Goal: Contribute content: Add original content to the website for others to see

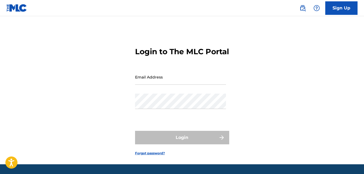
click at [153, 85] on input "Email Address" at bounding box center [180, 76] width 91 height 15
type input "[EMAIL_ADDRESS][DOMAIN_NAME]"
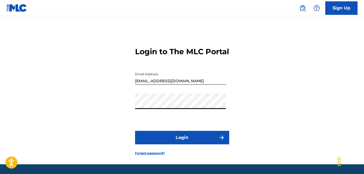
click at [185, 144] on button "Login" at bounding box center [182, 137] width 94 height 13
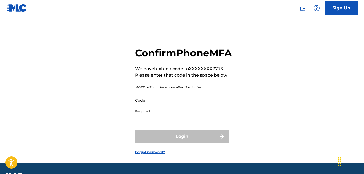
click at [150, 108] on input "Code" at bounding box center [180, 99] width 91 height 15
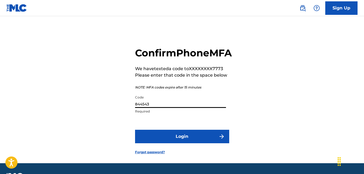
type input "844543"
click at [184, 143] on button "Login" at bounding box center [182, 135] width 94 height 13
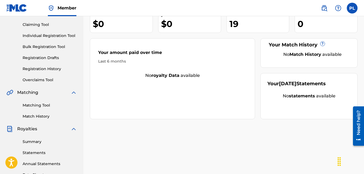
scroll to position [52, 0]
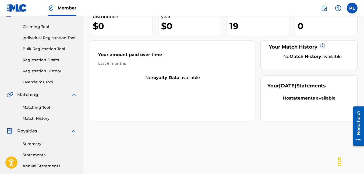
click at [50, 38] on link "Individual Registration Tool" at bounding box center [50, 38] width 54 height 6
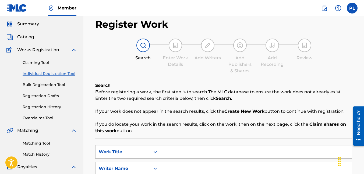
scroll to position [81, 0]
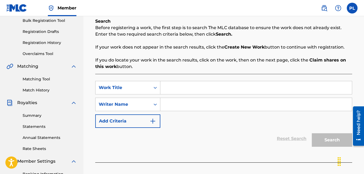
click at [180, 87] on input "Search Form" at bounding box center [256, 87] width 192 height 13
type input "d"
type input "DO YOU REALLY WANT ME"
click at [169, 105] on input "Search Form" at bounding box center [256, 104] width 192 height 13
type input "[PERSON_NAME]"
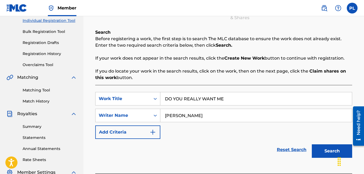
scroll to position [79, 0]
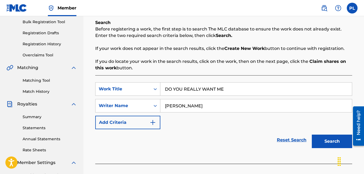
click at [334, 138] on button "Search" at bounding box center [332, 140] width 40 height 13
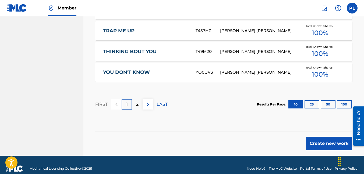
scroll to position [398, 0]
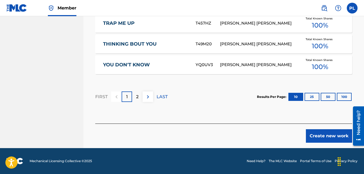
click at [318, 134] on button "Create new work" at bounding box center [329, 135] width 46 height 13
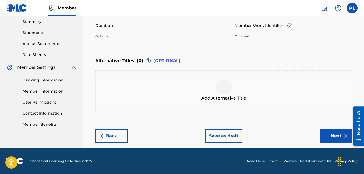
scroll to position [174, 0]
click at [338, 136] on button "Next" at bounding box center [336, 135] width 32 height 13
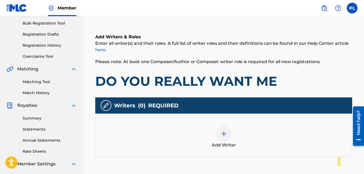
scroll to position [105, 0]
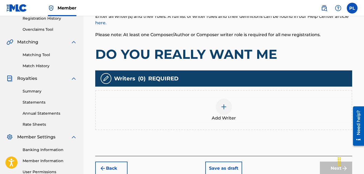
click at [228, 110] on div at bounding box center [224, 107] width 16 height 16
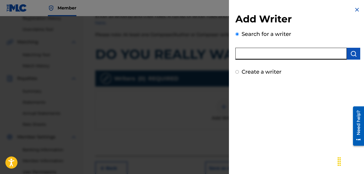
click at [264, 52] on input "text" at bounding box center [291, 54] width 111 height 12
type input "[PERSON_NAME]"
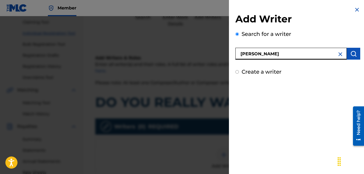
scroll to position [52, 0]
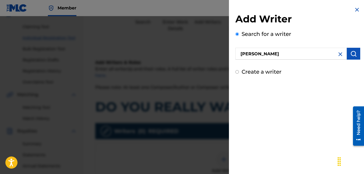
click at [353, 54] on img "submit" at bounding box center [353, 53] width 6 height 6
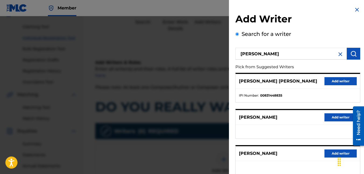
click at [340, 81] on button "Add writer" at bounding box center [341, 81] width 32 height 8
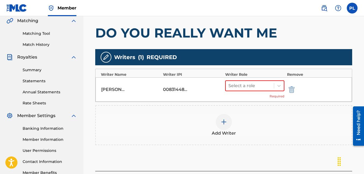
scroll to position [133, 0]
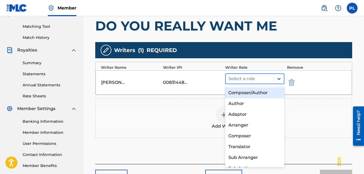
click at [276, 79] on icon at bounding box center [278, 78] width 5 height 5
click at [258, 93] on div "Composer/Author" at bounding box center [254, 92] width 59 height 11
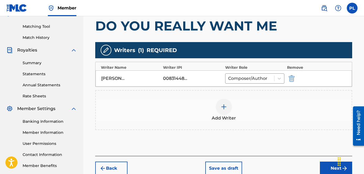
click at [331, 169] on button "Next" at bounding box center [336, 167] width 32 height 13
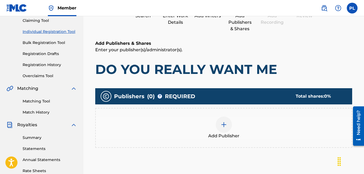
scroll to position [78, 0]
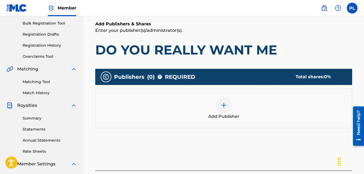
click at [228, 107] on div at bounding box center [224, 105] width 16 height 16
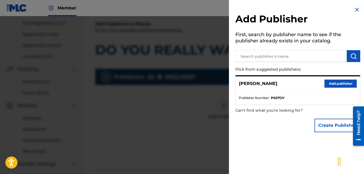
click at [318, 53] on input "text" at bounding box center [291, 56] width 111 height 12
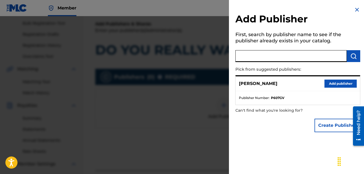
click at [340, 83] on button "Add publisher" at bounding box center [341, 83] width 32 height 8
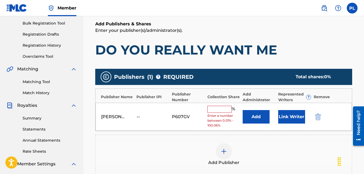
click at [221, 109] on input "text" at bounding box center [220, 109] width 24 height 7
type input "100"
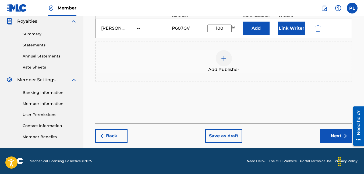
click at [327, 135] on button "Next" at bounding box center [336, 135] width 32 height 13
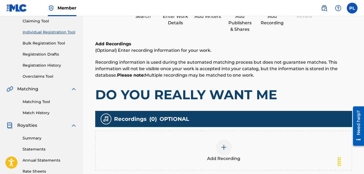
scroll to position [105, 0]
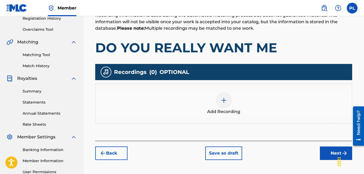
click at [223, 100] on img at bounding box center [224, 100] width 6 height 6
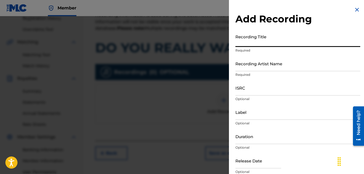
click at [267, 41] on input "Recording Title" at bounding box center [298, 38] width 125 height 15
type input "DO YOU REALLY WANT ME"
click at [273, 66] on input "Recording Artist Name" at bounding box center [298, 63] width 125 height 15
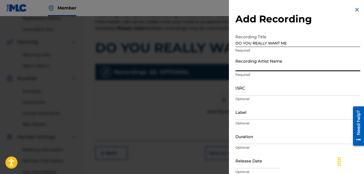
type input "Prod.[PERSON_NAME]"
click at [272, 115] on input "Label" at bounding box center [298, 111] width 125 height 15
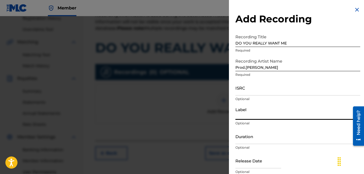
type input "PROD.[PERSON_NAME]"
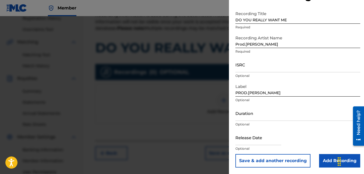
click at [329, 159] on input "Add Recording" at bounding box center [339, 160] width 41 height 13
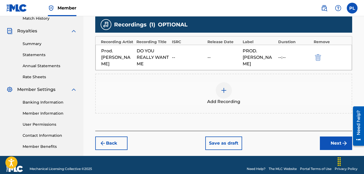
scroll to position [160, 0]
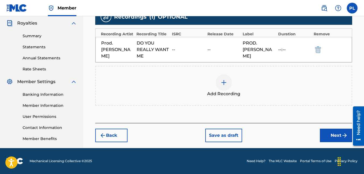
click at [335, 133] on button "Next" at bounding box center [336, 134] width 32 height 13
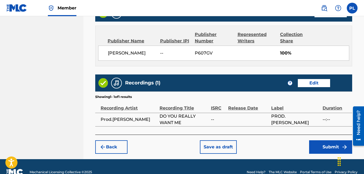
scroll to position [293, 0]
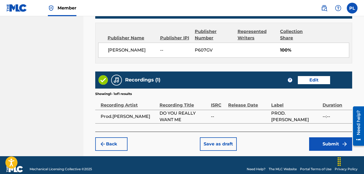
click at [332, 141] on button "Submit" at bounding box center [330, 143] width 43 height 13
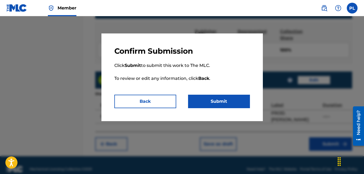
click at [222, 99] on button "Submit" at bounding box center [219, 100] width 62 height 13
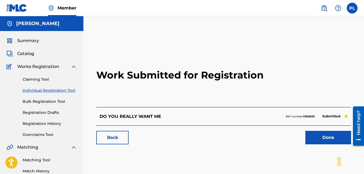
click at [321, 137] on link "Done" at bounding box center [329, 137] width 46 height 13
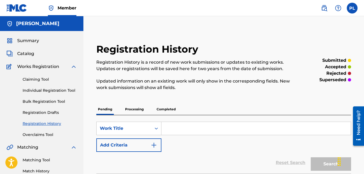
click at [349, 8] on label at bounding box center [352, 8] width 11 height 11
click at [352, 8] on input "PL [PERSON_NAME] [EMAIL_ADDRESS][DOMAIN_NAME] Profile Log out" at bounding box center [352, 8] width 0 height 0
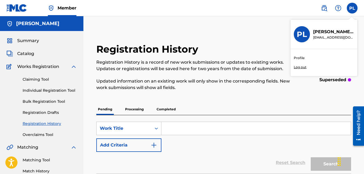
click at [303, 66] on p "Log out" at bounding box center [300, 67] width 13 height 5
click at [352, 8] on input "PL [PERSON_NAME] [EMAIL_ADDRESS][DOMAIN_NAME] Profile Log out" at bounding box center [352, 8] width 0 height 0
